Goal: Information Seeking & Learning: Learn about a topic

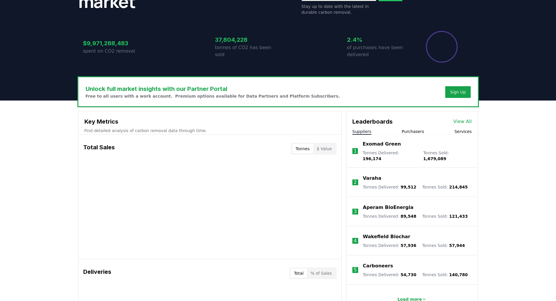
scroll to position [117, 0]
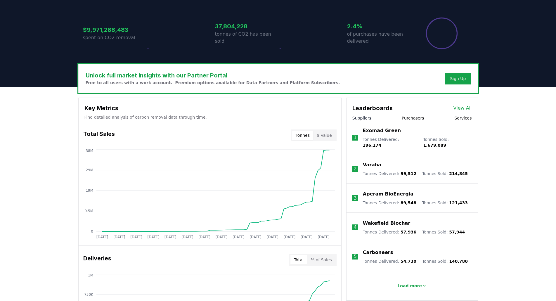
drag, startPoint x: 482, startPoint y: 170, endPoint x: 354, endPoint y: 165, distance: 128.1
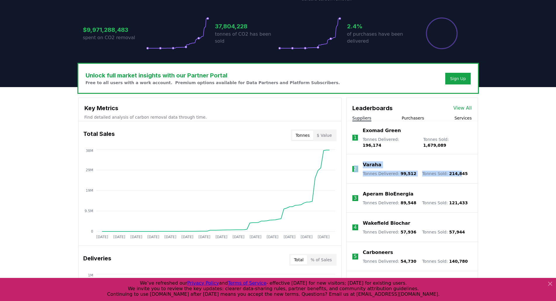
drag, startPoint x: 355, startPoint y: 158, endPoint x: 452, endPoint y: 166, distance: 97.2
click at [452, 166] on li "2 Varaha Tonnes Delivered : 99,512 Tonnes Sold : 214,845" at bounding box center [412, 168] width 131 height 29
click at [402, 171] on span "99,512" at bounding box center [409, 173] width 16 height 5
drag, startPoint x: 380, startPoint y: 169, endPoint x: 443, endPoint y: 171, distance: 62.9
click at [443, 171] on div "Tonnes Delivered : 99,512 Tonnes Sold : 214,845" at bounding box center [415, 174] width 105 height 6
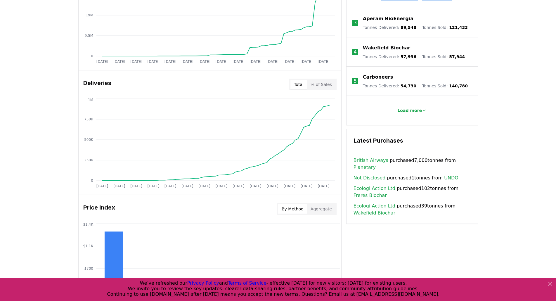
scroll to position [205, 0]
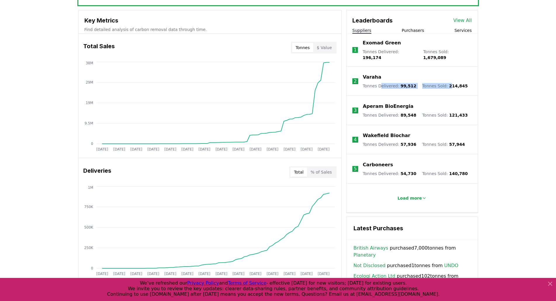
click at [401, 84] on span "99,512" at bounding box center [409, 86] width 16 height 5
click at [413, 195] on p "Load more" at bounding box center [410, 198] width 25 height 6
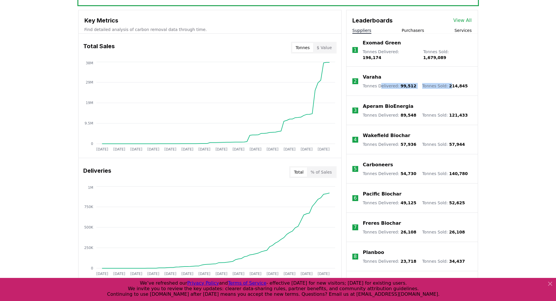
click at [408, 33] on button "Purchasers" at bounding box center [413, 30] width 23 height 6
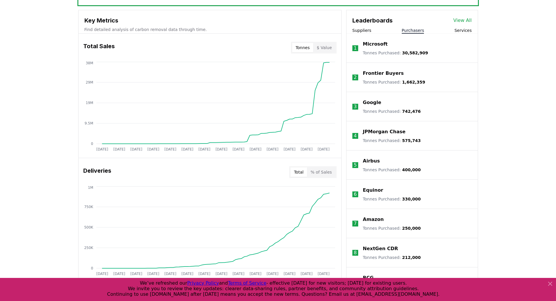
click at [366, 29] on button "Suppliers" at bounding box center [362, 30] width 19 height 6
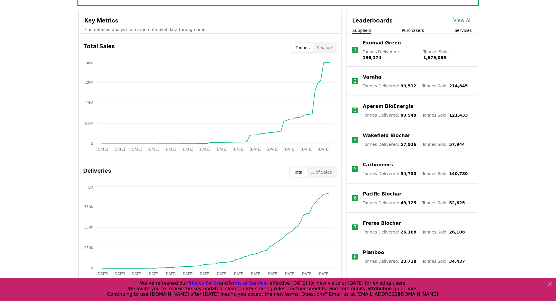
click at [463, 30] on button "Services" at bounding box center [463, 30] width 17 height 6
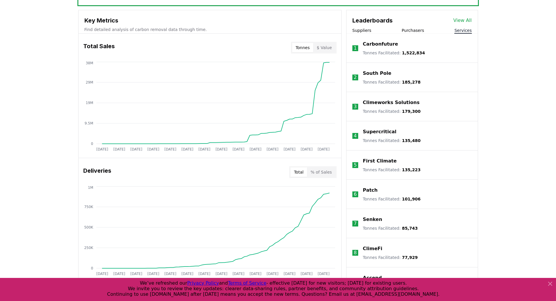
click at [367, 31] on button "Suppliers" at bounding box center [362, 30] width 19 height 6
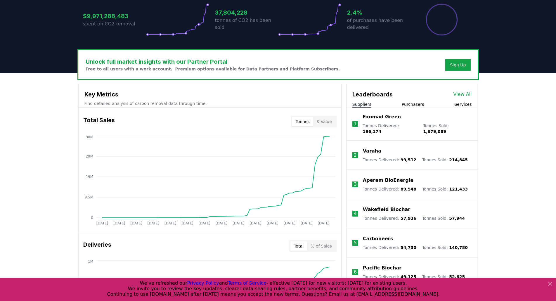
scroll to position [117, 0]
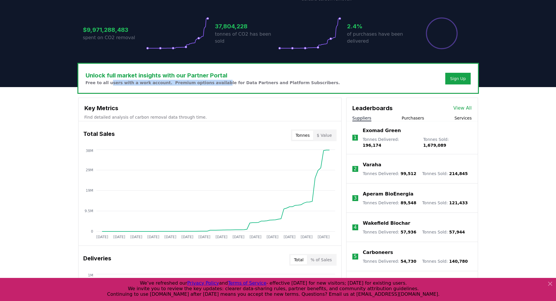
drag, startPoint x: 108, startPoint y: 84, endPoint x: 210, endPoint y: 83, distance: 102.3
click at [210, 83] on p "Free to all users with a work account. Premium options available for Data Partn…" at bounding box center [213, 83] width 255 height 6
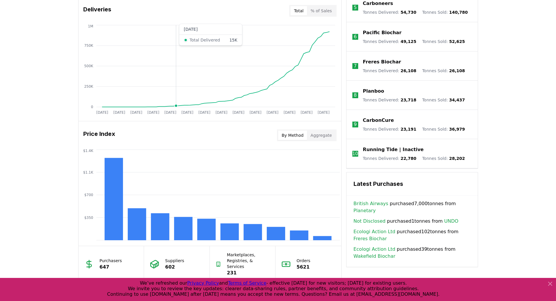
scroll to position [439, 0]
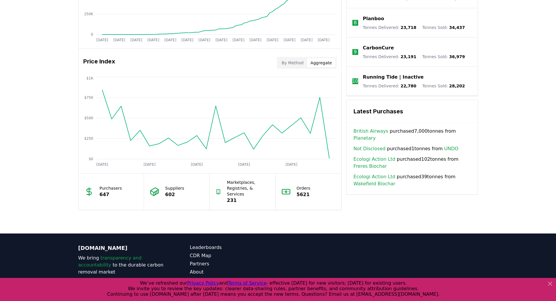
click at [328, 64] on button "Aggregate" at bounding box center [321, 62] width 28 height 9
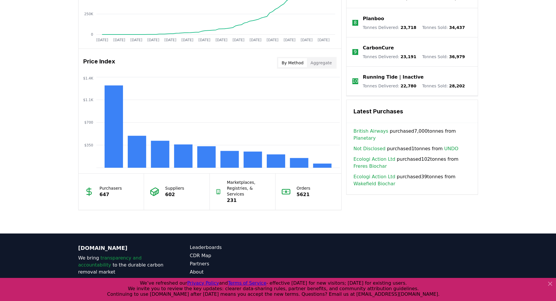
click at [297, 64] on button "By Method" at bounding box center [292, 62] width 29 height 9
click at [292, 161] on rect at bounding box center [299, 163] width 18 height 10
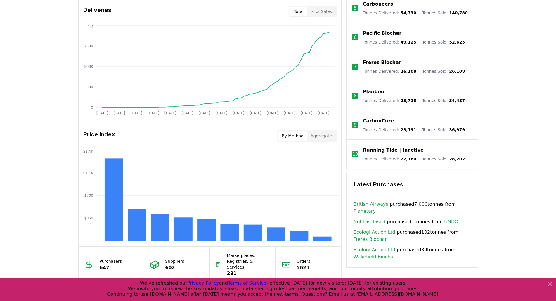
scroll to position [292, 0]
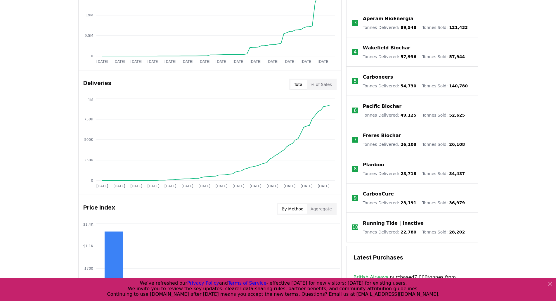
click at [317, 84] on button "% of Sales" at bounding box center [321, 84] width 28 height 9
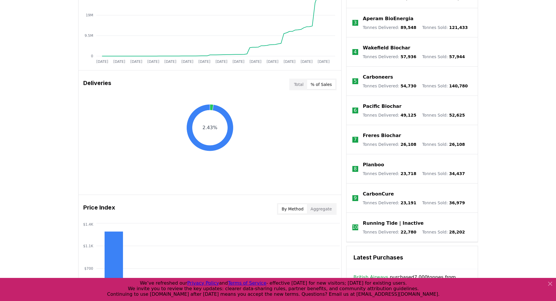
click at [300, 85] on button "Total" at bounding box center [299, 84] width 17 height 9
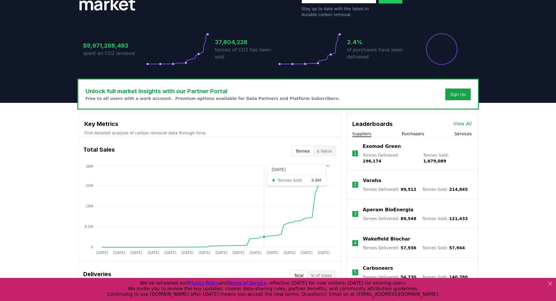
scroll to position [58, 0]
